Goal: Task Accomplishment & Management: Complete application form

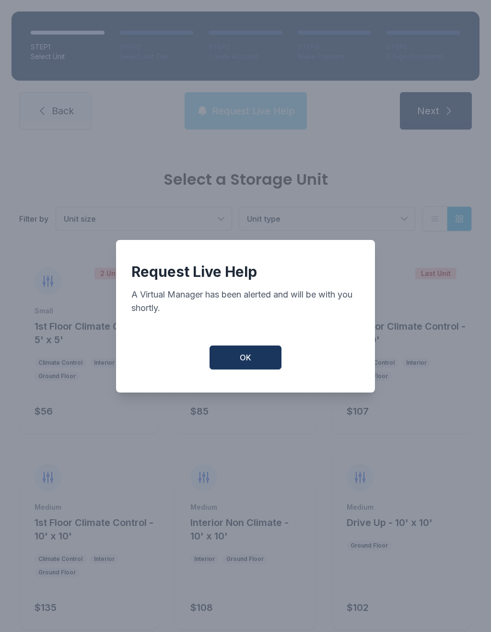
scroll to position [431, 0]
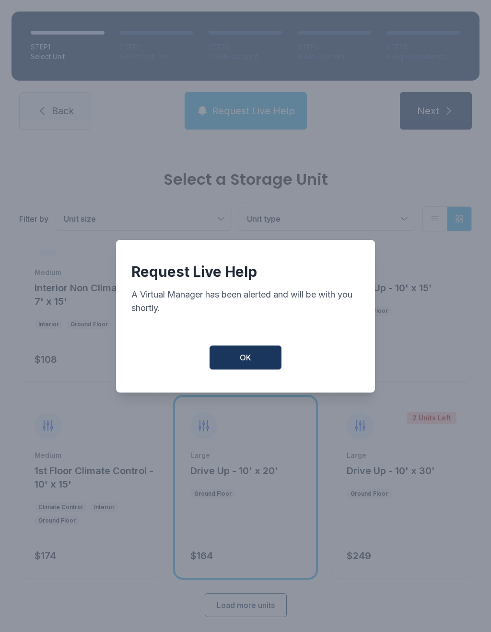
click at [256, 358] on button "OK" at bounding box center [246, 358] width 72 height 24
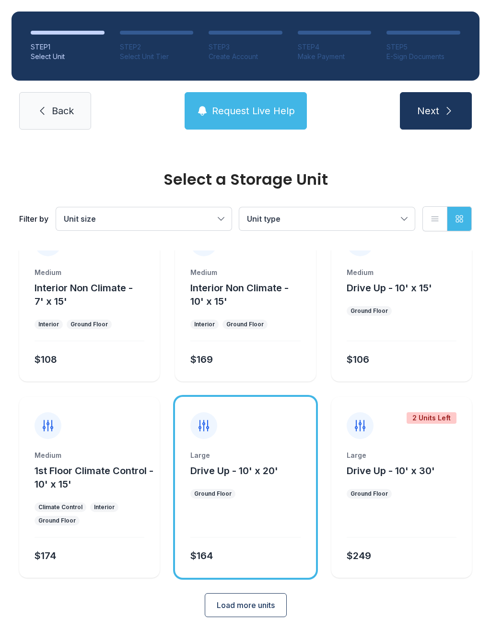
click at [59, 119] on link "Back" at bounding box center [55, 110] width 72 height 37
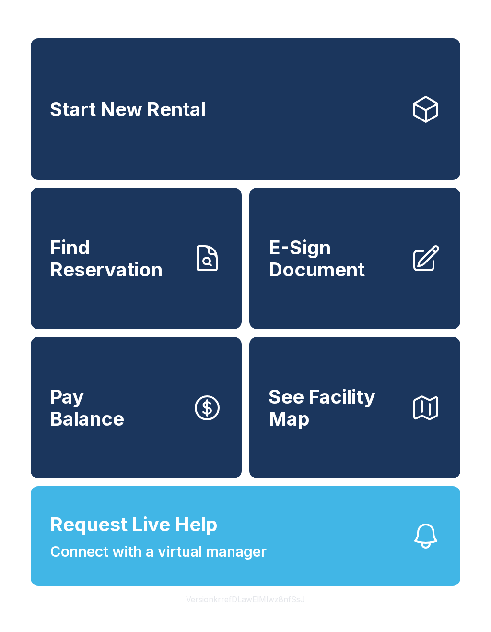
click at [370, 299] on link "E-Sign Document" at bounding box center [355, 259] width 211 height 142
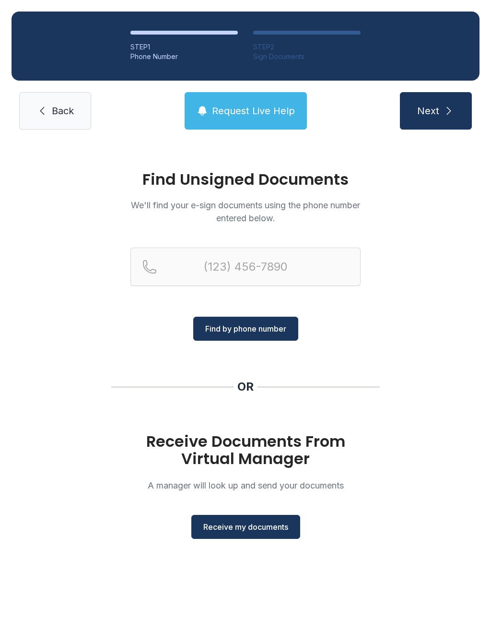
click at [285, 528] on span "Receive my documents" at bounding box center [245, 527] width 85 height 12
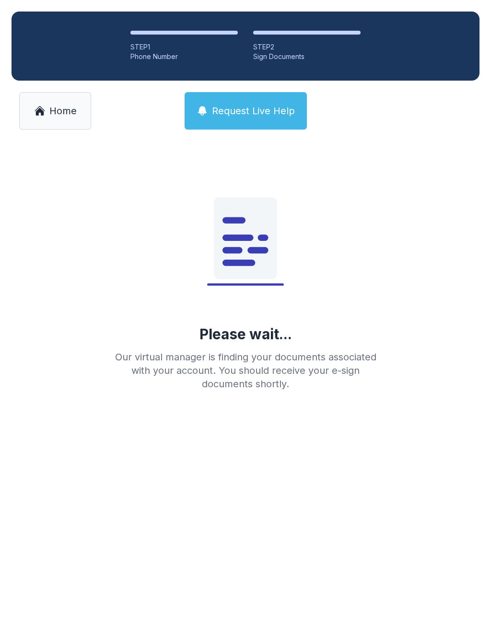
click at [62, 112] on span "Home" at bounding box center [62, 110] width 27 height 13
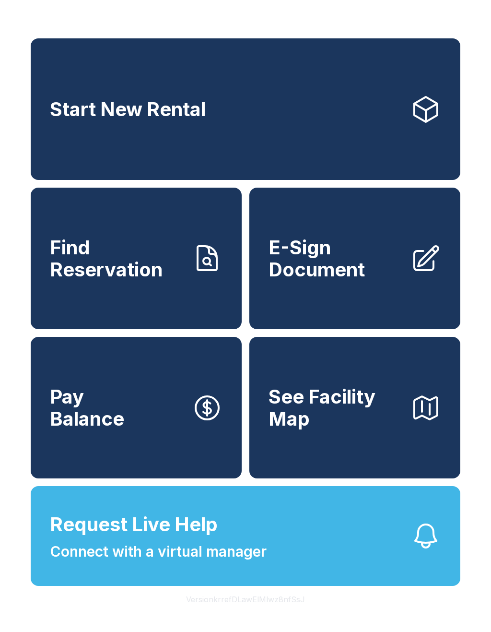
click at [356, 280] on span "E-Sign Document" at bounding box center [336, 259] width 134 height 44
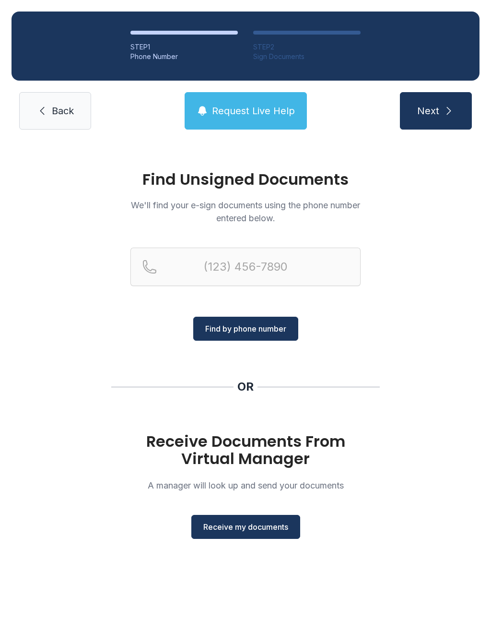
click at [268, 524] on span "Receive my documents" at bounding box center [245, 527] width 85 height 12
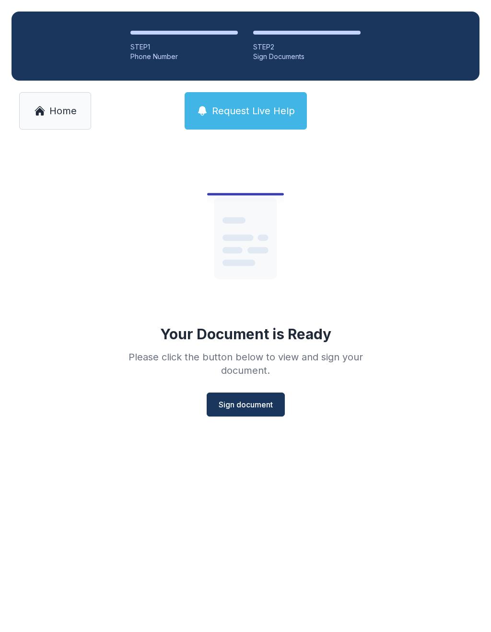
click at [251, 406] on span "Sign document" at bounding box center [246, 405] width 54 height 12
click at [58, 110] on span "Home" at bounding box center [62, 110] width 27 height 13
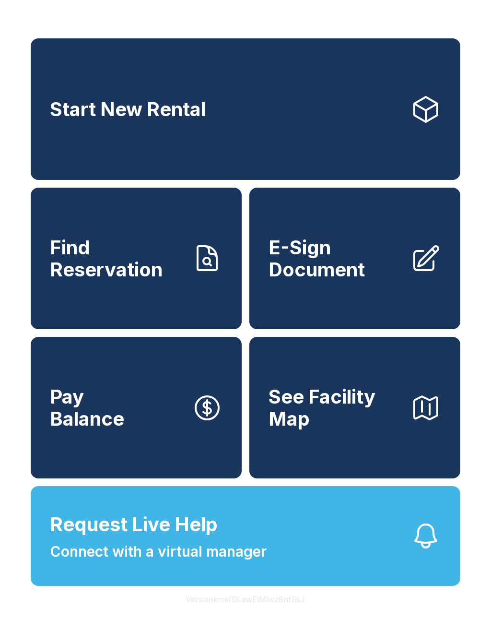
click at [347, 266] on span "E-Sign Document" at bounding box center [336, 259] width 134 height 44
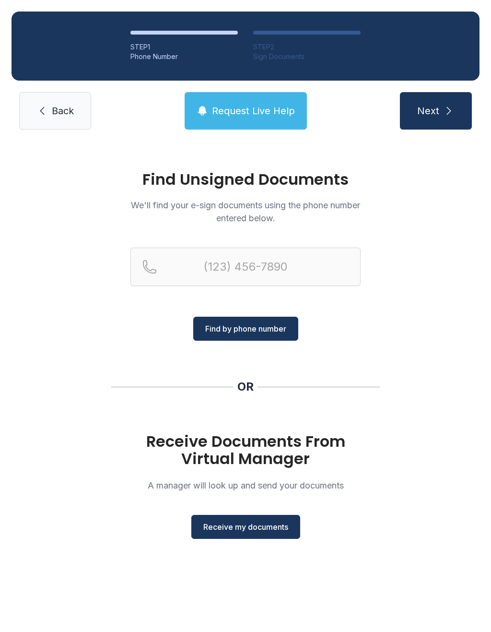
click at [268, 527] on span "Receive my documents" at bounding box center [245, 527] width 85 height 12
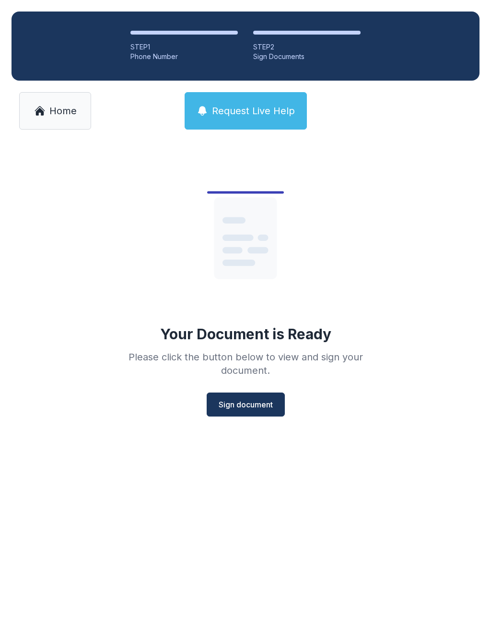
click at [255, 400] on span "Sign document" at bounding box center [246, 405] width 54 height 12
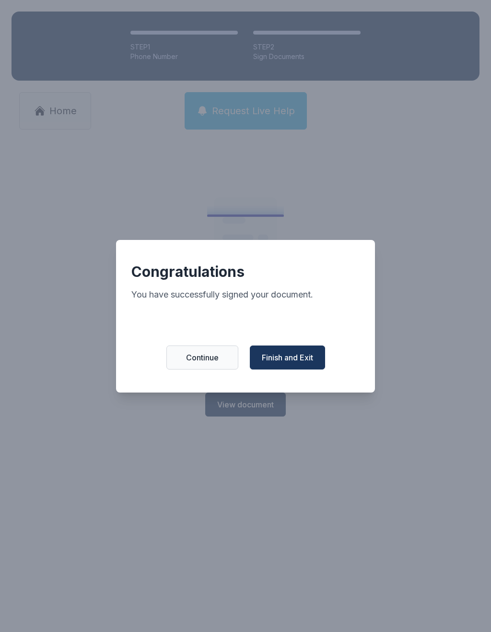
click at [306, 361] on span "Finish and Exit" at bounding box center [287, 358] width 51 height 12
